Goal: Navigation & Orientation: Find specific page/section

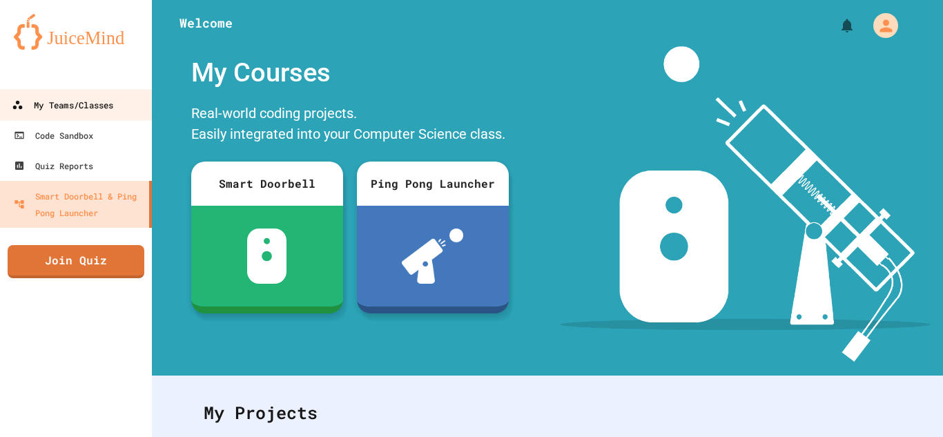
click at [50, 101] on div "My Teams/Classes" at bounding box center [63, 105] width 102 height 17
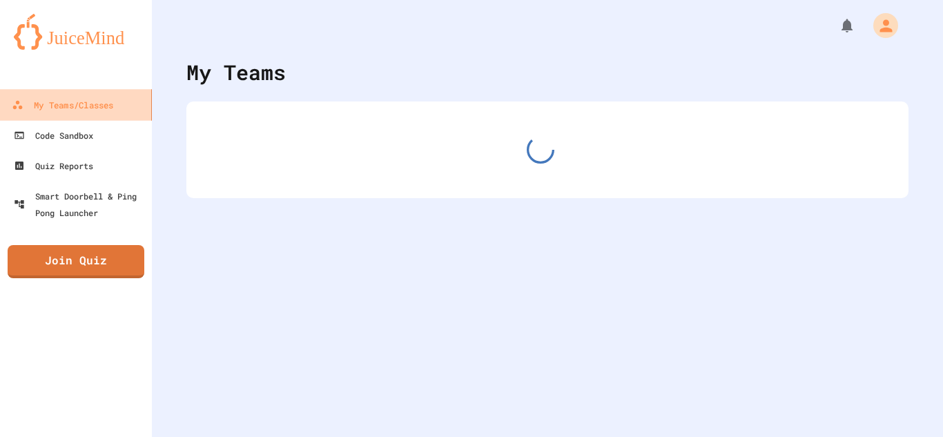
click at [50, 101] on div "My Teams/Classes" at bounding box center [63, 105] width 102 height 17
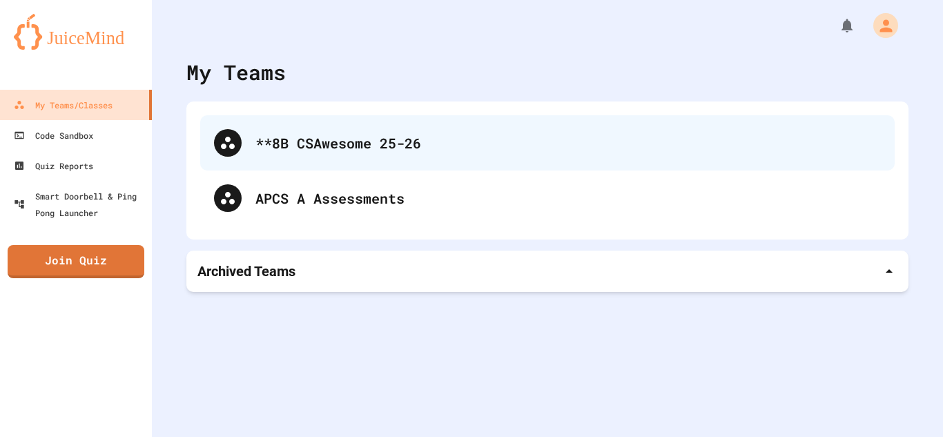
click at [226, 124] on div "**8B CSAwesome 25-26" at bounding box center [547, 142] width 695 height 55
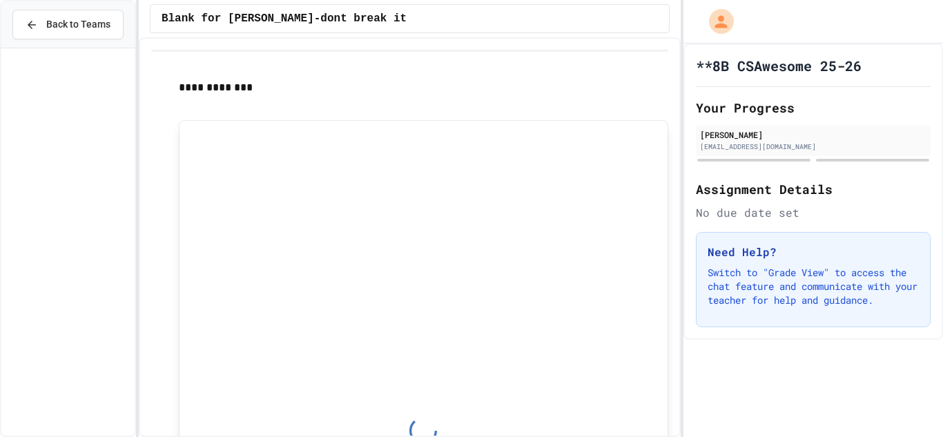
scroll to position [1519, 0]
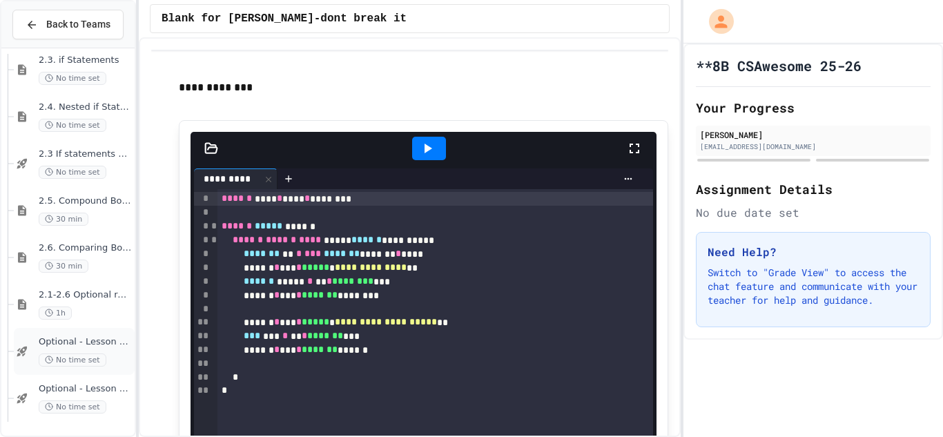
click at [86, 350] on div "Optional - Lesson 2.5 Quiz No time set" at bounding box center [85, 351] width 93 height 30
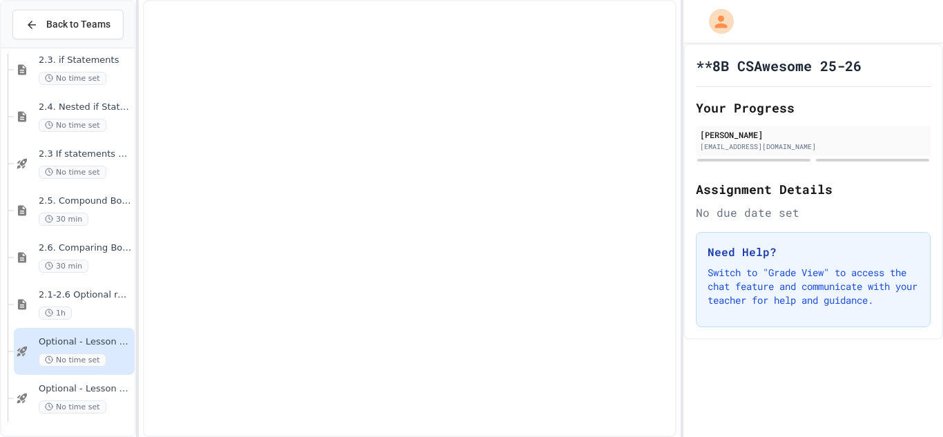
scroll to position [1502, 0]
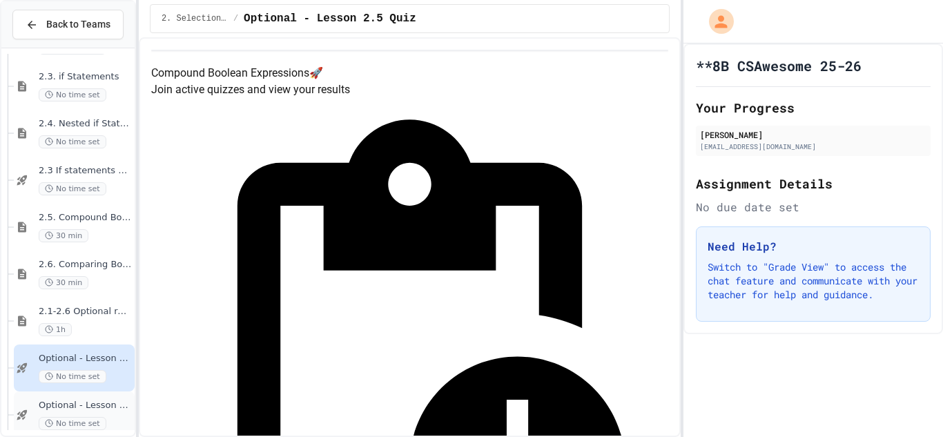
click at [93, 421] on span "No time set" at bounding box center [73, 423] width 68 height 13
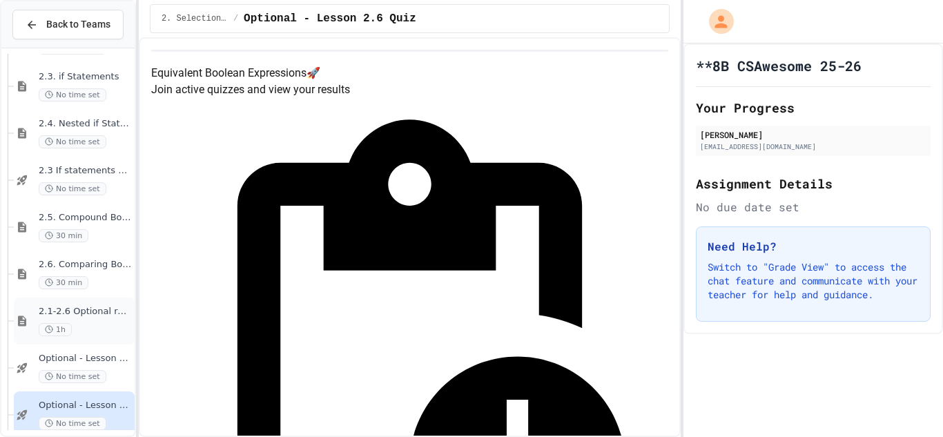
click at [103, 309] on span "2.1-2.6 Optional review slides" at bounding box center [85, 312] width 93 height 12
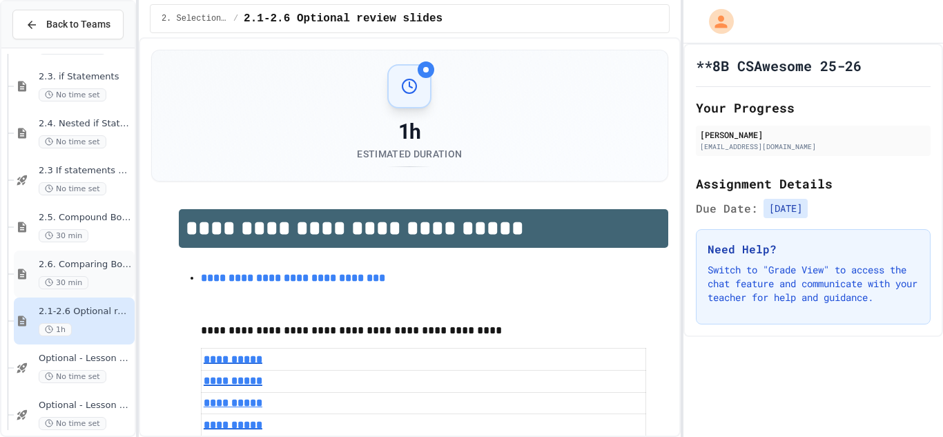
click at [103, 278] on div "30 min" at bounding box center [85, 282] width 93 height 13
